Goal: Information Seeking & Learning: Learn about a topic

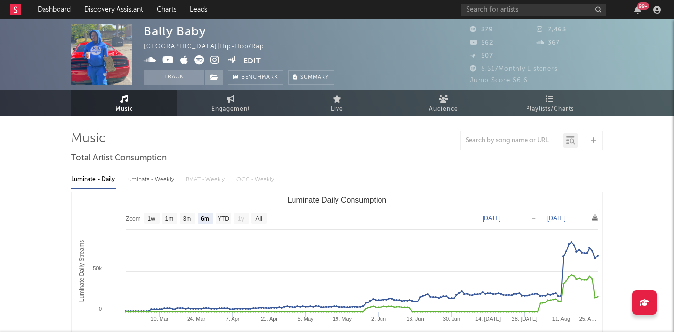
select select "6m"
click at [504, 11] on input "text" at bounding box center [533, 10] width 145 height 12
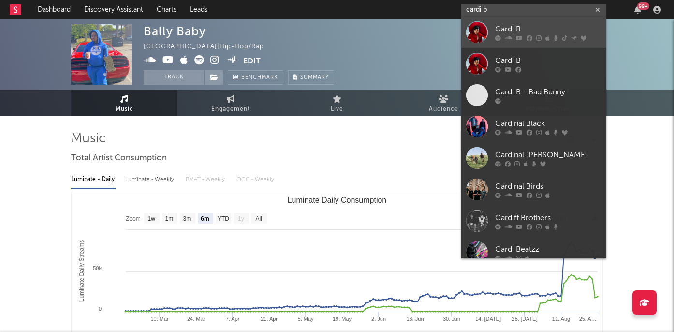
type input "cardi b"
click at [504, 37] on div at bounding box center [548, 38] width 106 height 6
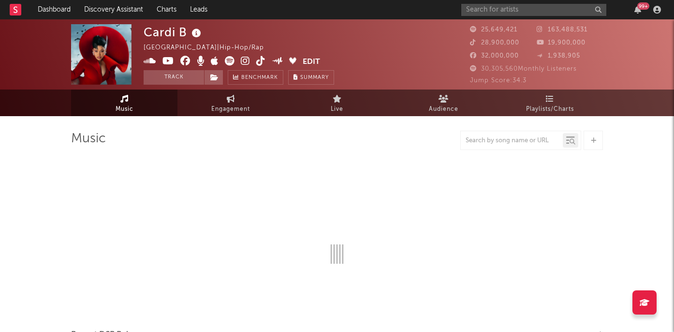
select select "6m"
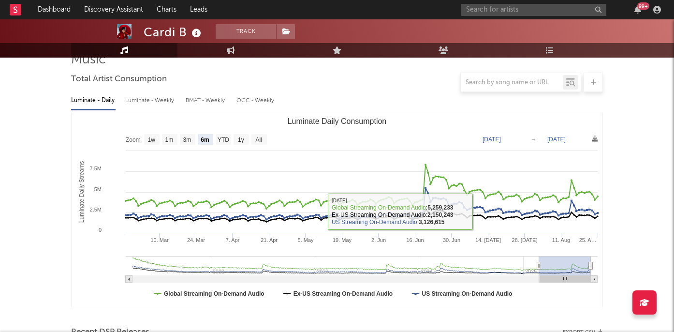
scroll to position [80, 0]
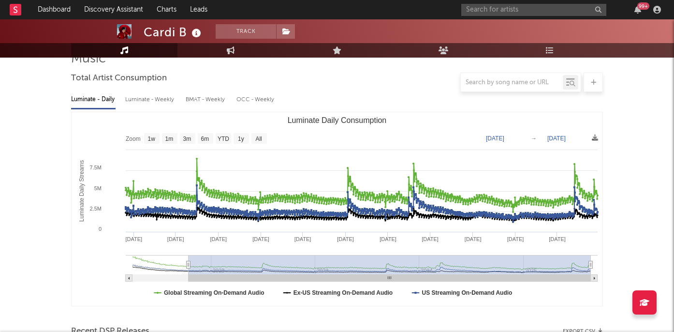
drag, startPoint x: 534, startPoint y: 265, endPoint x: 168, endPoint y: 268, distance: 366.6
click at [168, 268] on g "Luminate Daily Consumption" at bounding box center [362, 268] width 472 height 27
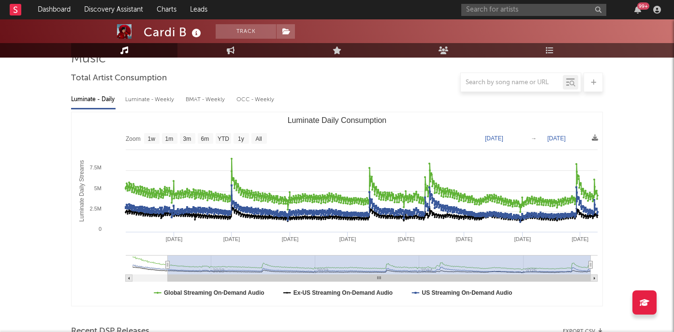
click at [126, 276] on rect "Luminate Daily Consumption" at bounding box center [129, 278] width 7 height 7
type input "[DATE]"
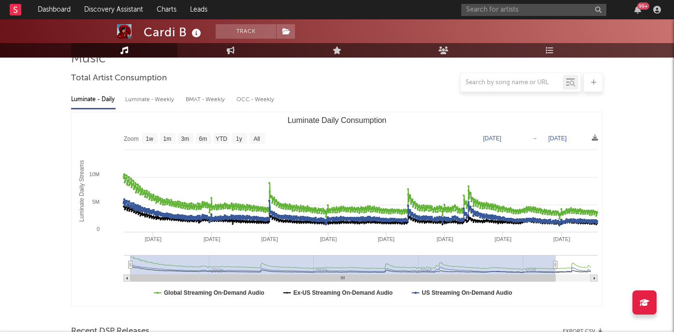
click at [127, 276] on rect "Luminate Daily Consumption" at bounding box center [127, 278] width 7 height 7
type input "[DATE]"
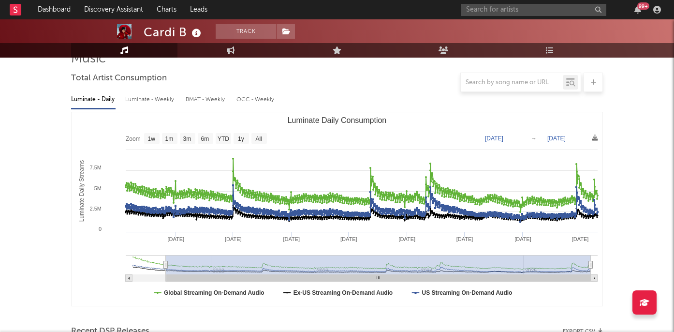
type input "[DATE]"
drag, startPoint x: 132, startPoint y: 265, endPoint x: 165, endPoint y: 267, distance: 33.0
click at [207, 265] on rect "Luminate Daily Consumption" at bounding box center [378, 264] width 425 height 19
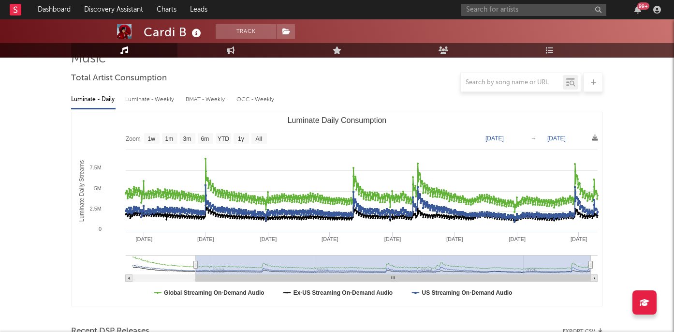
drag, startPoint x: 165, startPoint y: 265, endPoint x: 196, endPoint y: 264, distance: 30.5
click at [196, 264] on icon "Luminate Daily Consumption" at bounding box center [196, 264] width 4 height 7
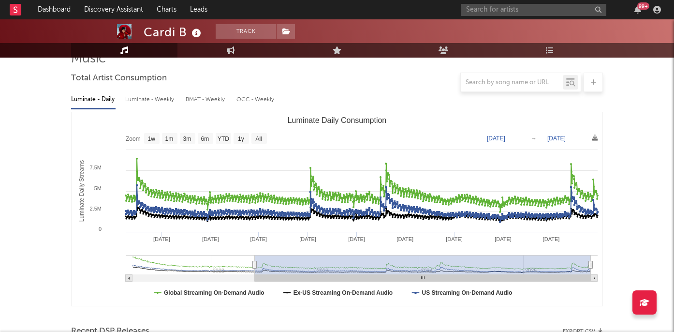
type input "[DATE]"
drag, startPoint x: 195, startPoint y: 264, endPoint x: 255, endPoint y: 263, distance: 60.0
click at [255, 263] on icon "Luminate Daily Consumption" at bounding box center [255, 264] width 4 height 7
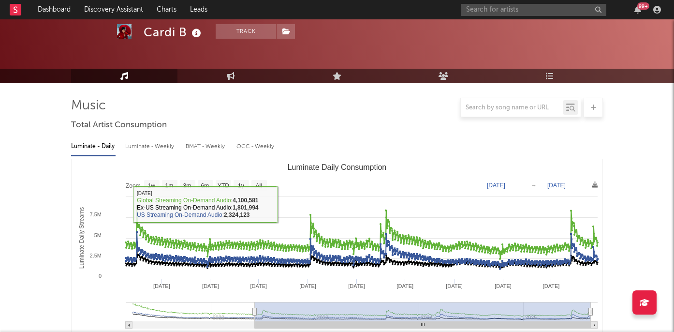
scroll to position [0, 0]
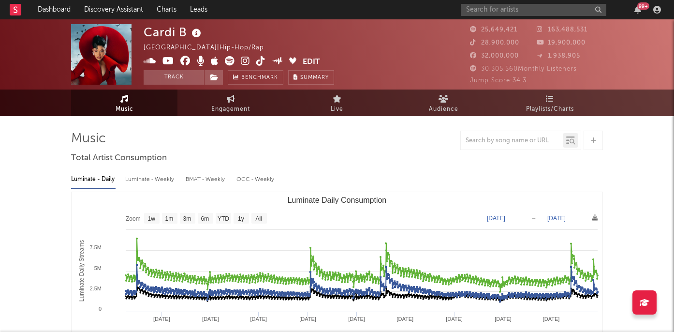
click at [243, 62] on icon at bounding box center [245, 61] width 9 height 10
select select "6m"
